Goal: Navigation & Orientation: Find specific page/section

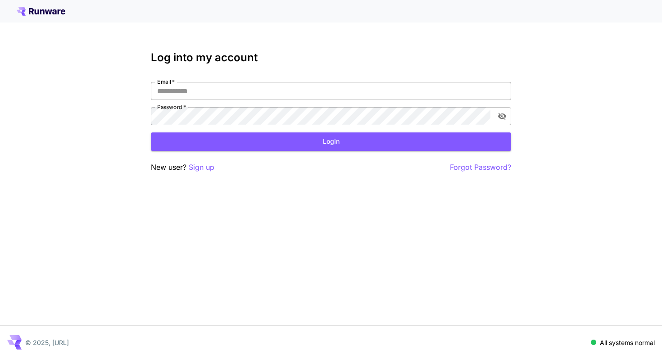
click at [276, 90] on input "Email   *" at bounding box center [331, 91] width 360 height 18
type input "**********"
click at [332, 140] on button "Login" at bounding box center [331, 141] width 360 height 18
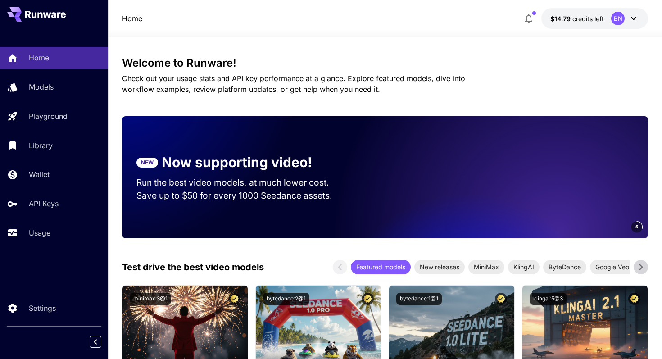
click at [634, 16] on icon at bounding box center [633, 18] width 11 height 11
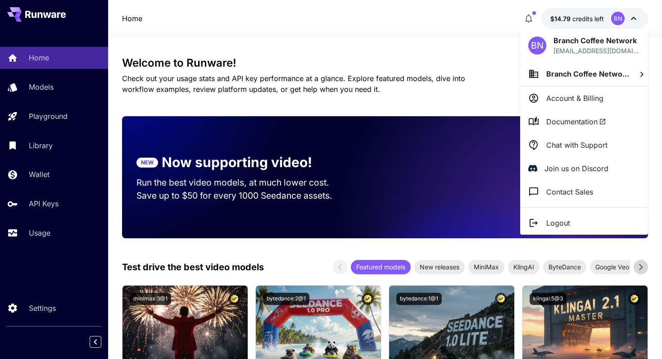
click at [479, 33] on div at bounding box center [331, 179] width 662 height 359
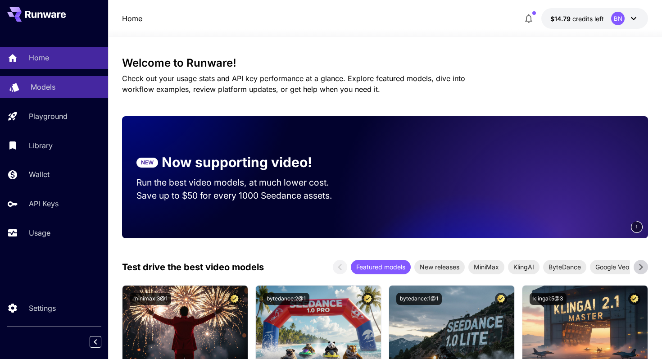
click at [36, 85] on p "Models" at bounding box center [43, 87] width 25 height 11
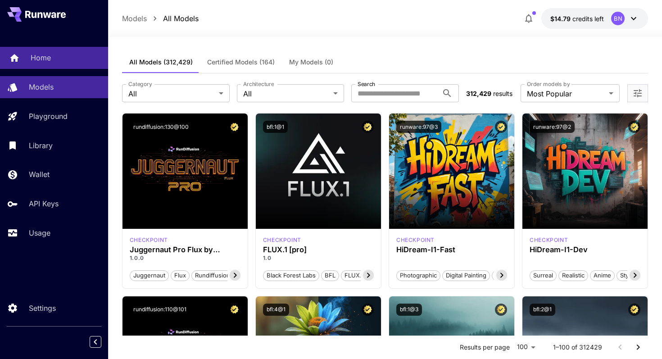
click at [49, 56] on p "Home" at bounding box center [41, 57] width 20 height 11
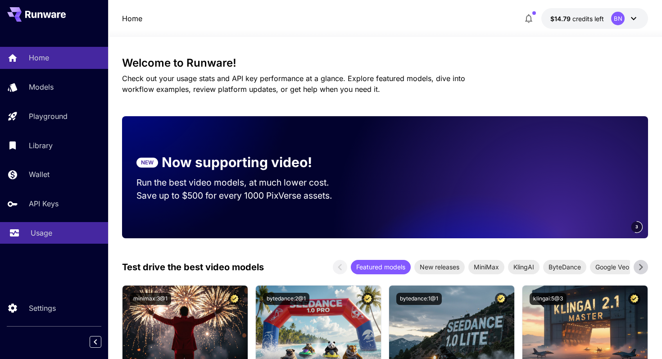
click at [39, 237] on p "Usage" at bounding box center [42, 232] width 22 height 11
